Goal: Task Accomplishment & Management: Manage account settings

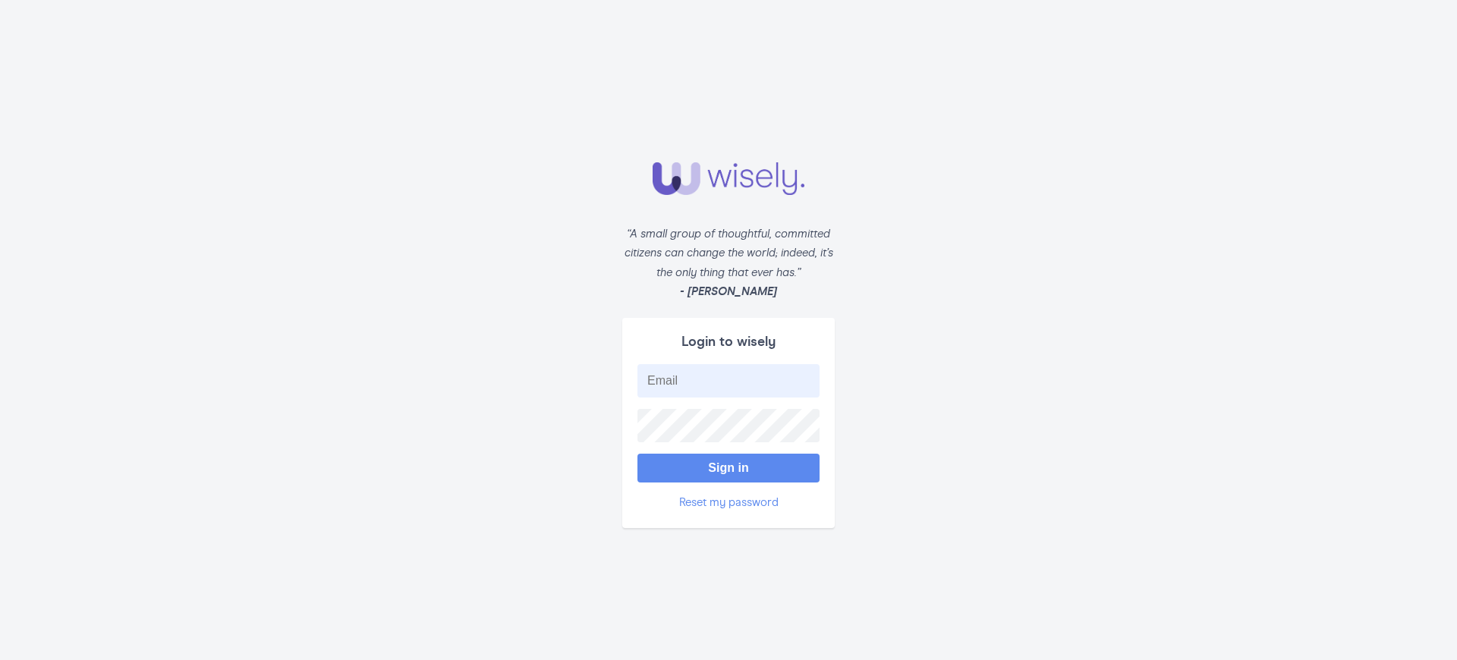
click at [729, 467] on button "Sign in" at bounding box center [728, 468] width 182 height 29
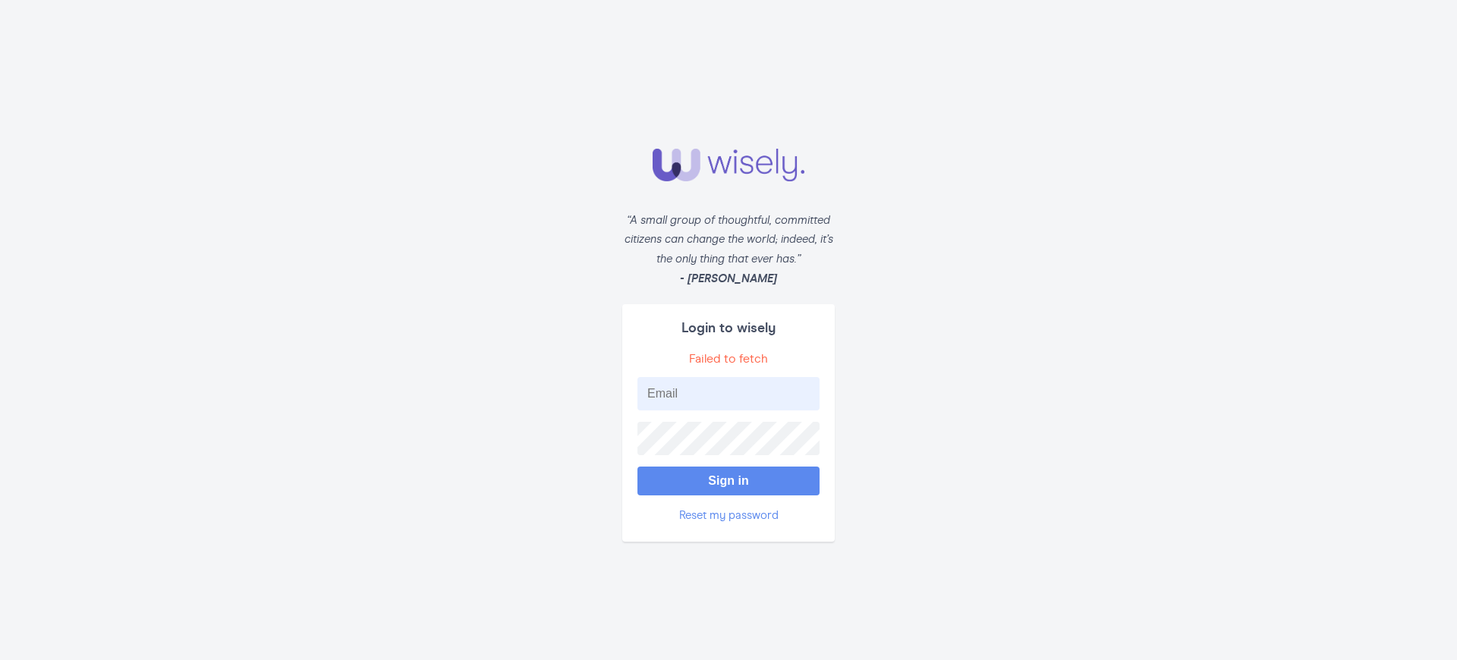
click at [729, 481] on button "Sign in" at bounding box center [728, 481] width 182 height 29
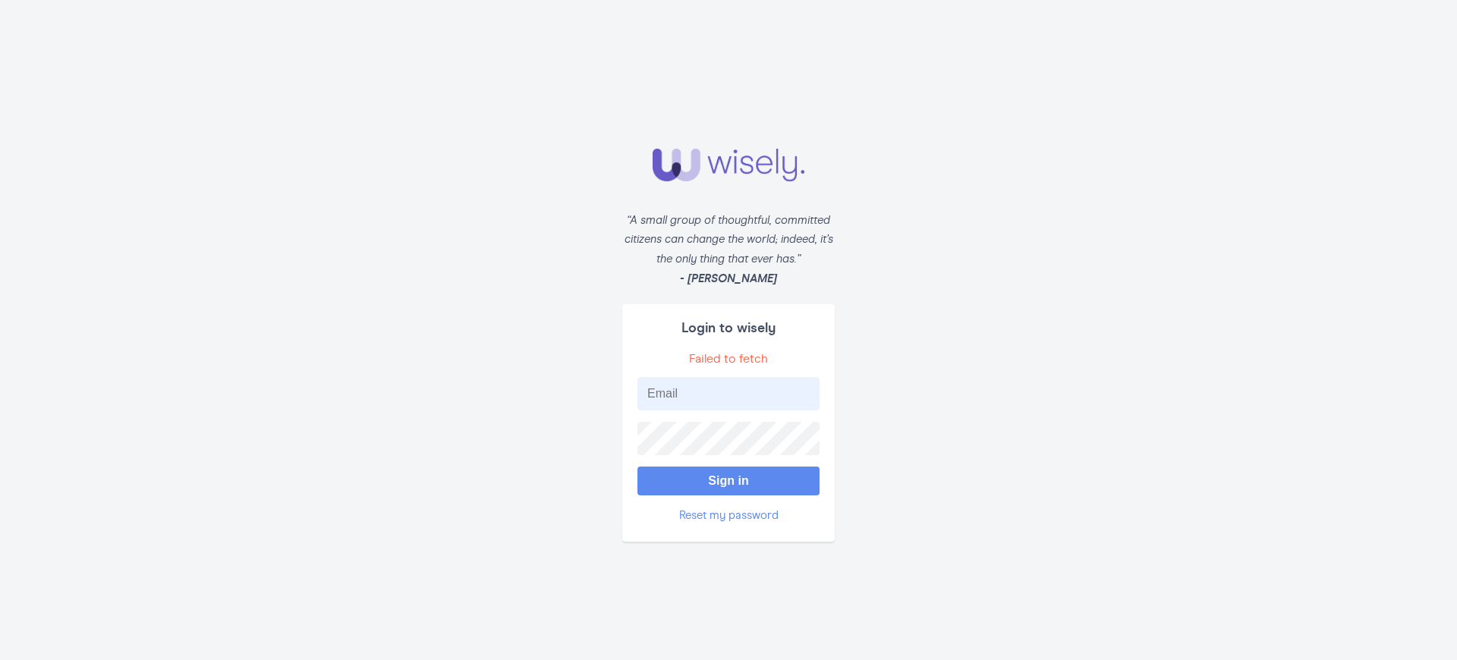
click at [729, 481] on button "Sign in" at bounding box center [728, 481] width 182 height 29
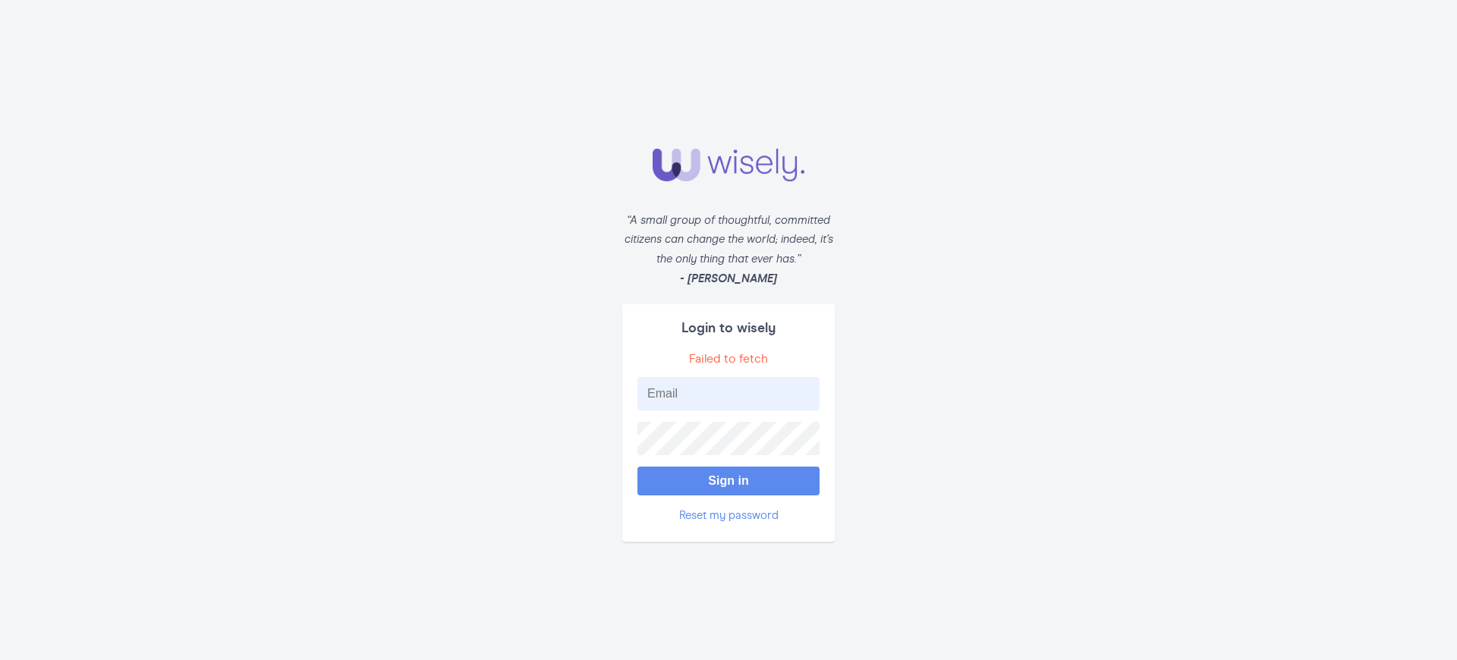
click at [729, 481] on button "Sign in" at bounding box center [728, 481] width 182 height 29
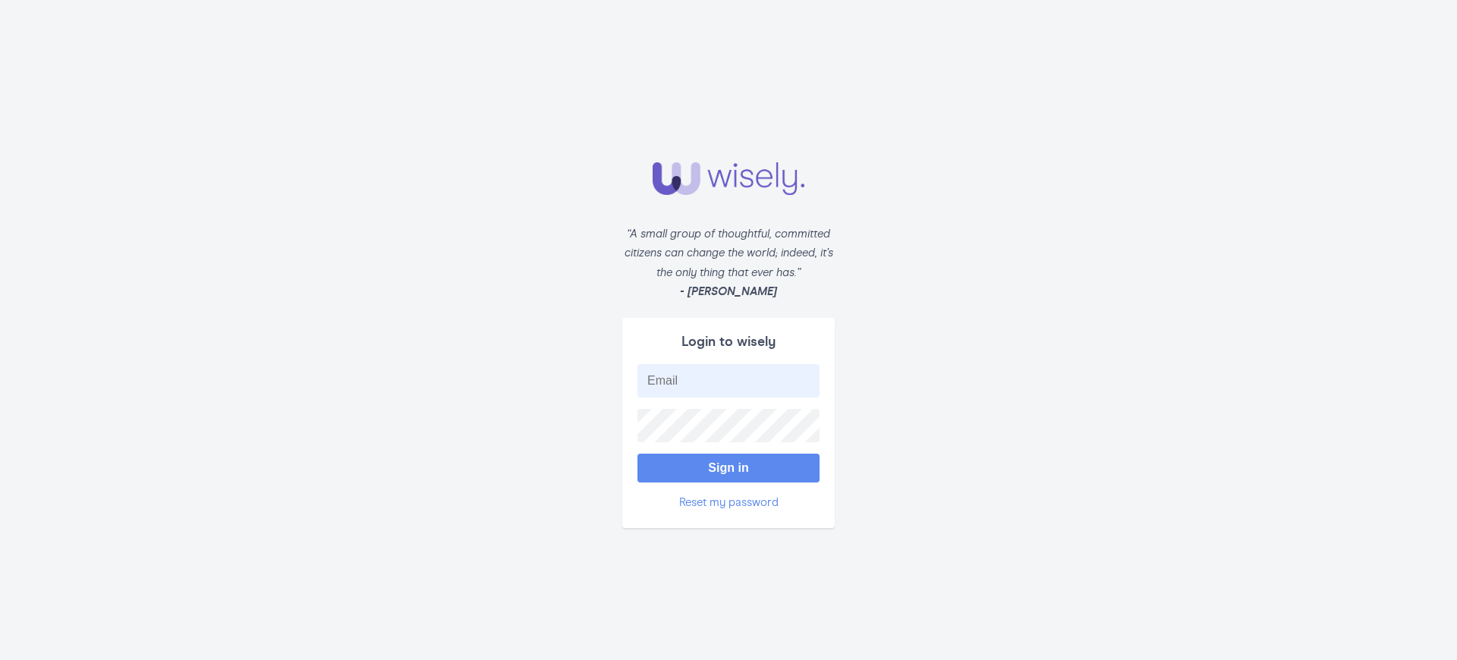
click at [729, 467] on button "Sign in" at bounding box center [728, 468] width 182 height 29
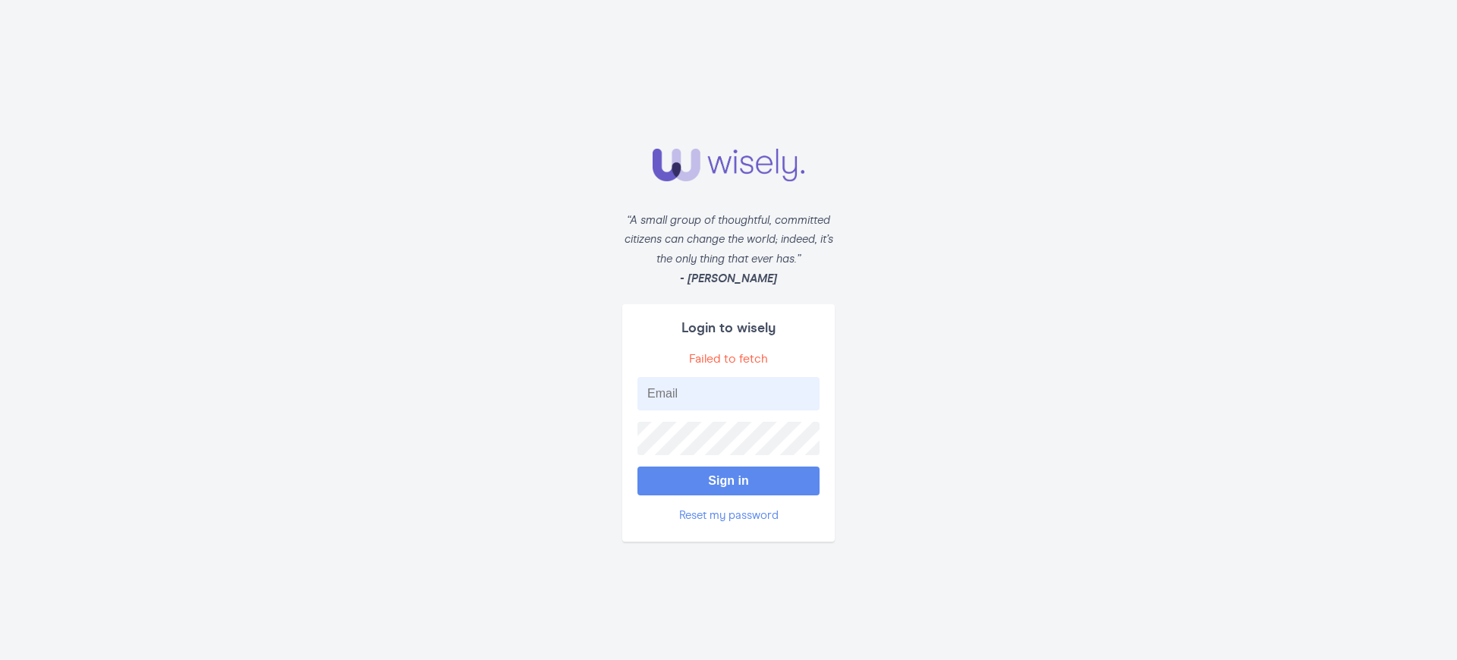
click at [729, 481] on button "Sign in" at bounding box center [728, 481] width 182 height 29
